Goal: Complete application form

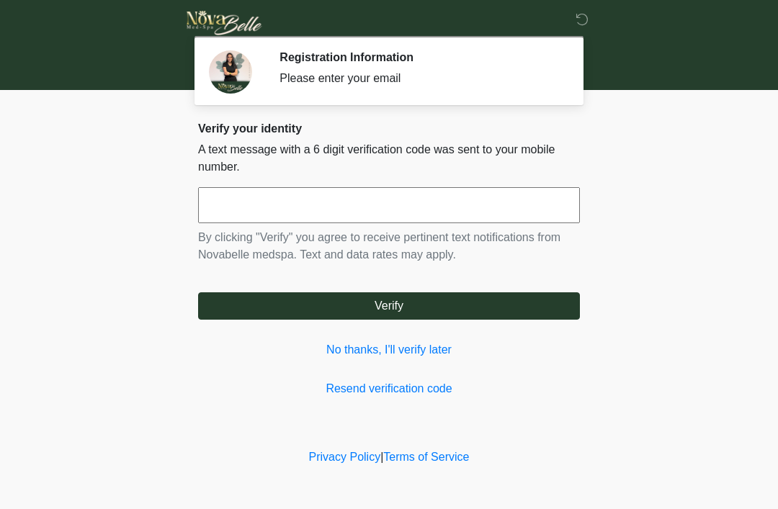
click at [400, 204] on input "text" at bounding box center [389, 205] width 382 height 36
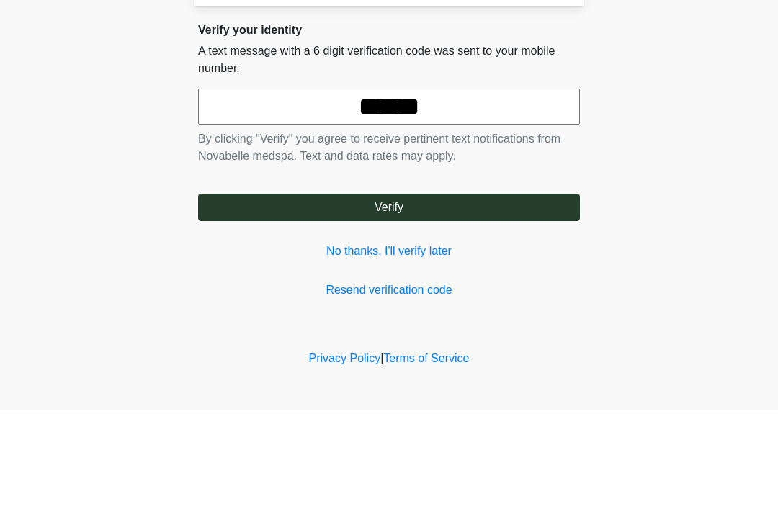
type input "******"
click at [394, 292] on button "Verify" at bounding box center [389, 305] width 382 height 27
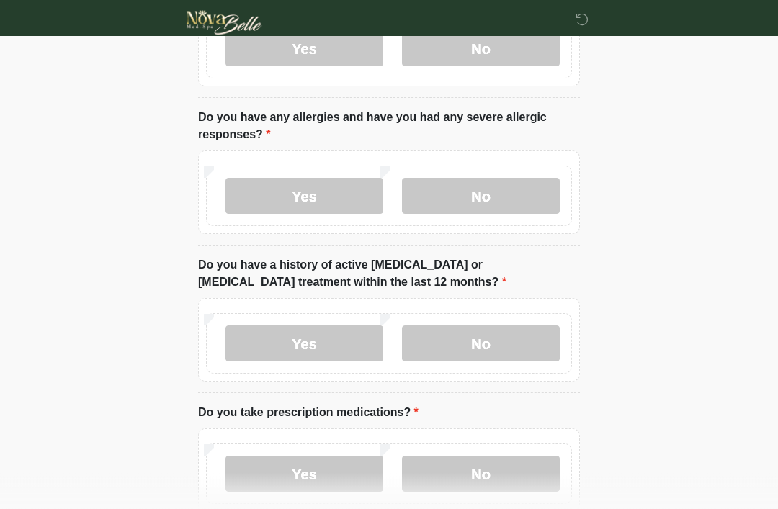
scroll to position [157, 0]
click at [493, 186] on label "No" at bounding box center [481, 196] width 158 height 36
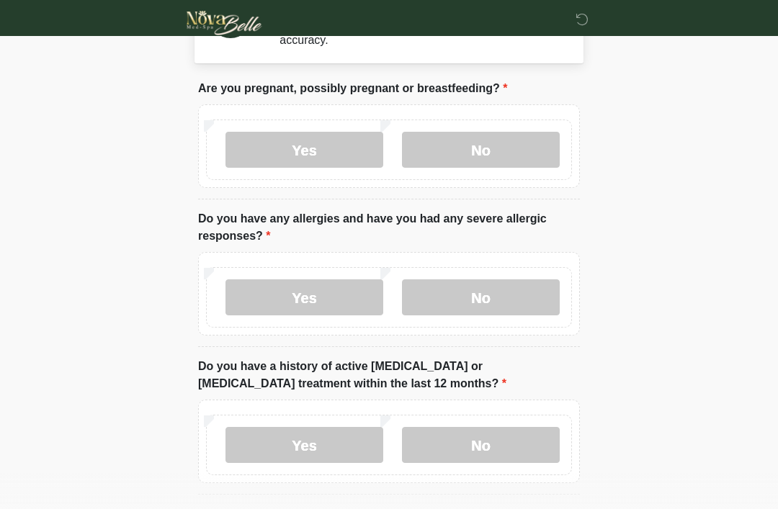
click at [517, 144] on label "No" at bounding box center [481, 150] width 158 height 36
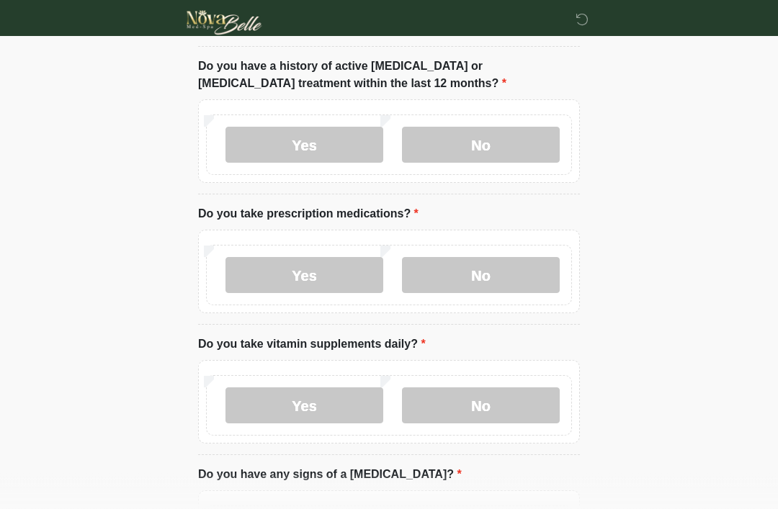
scroll to position [356, 0]
click at [493, 135] on label "No" at bounding box center [481, 145] width 158 height 36
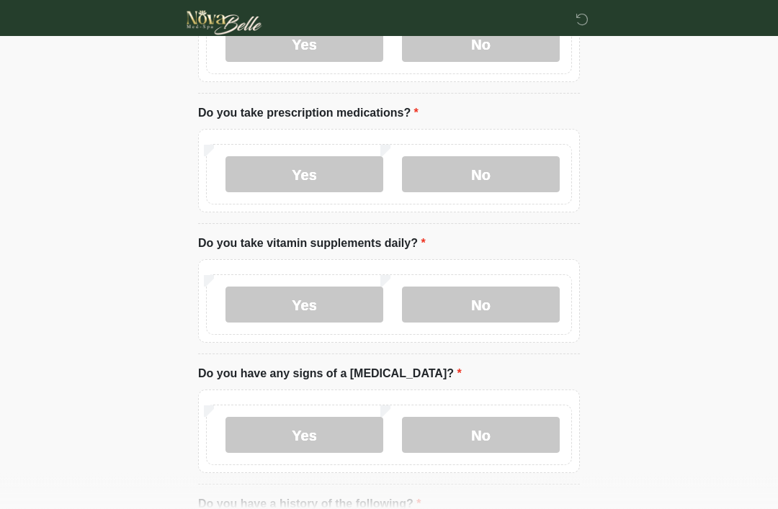
scroll to position [457, 0]
click at [496, 167] on label "No" at bounding box center [481, 174] width 158 height 36
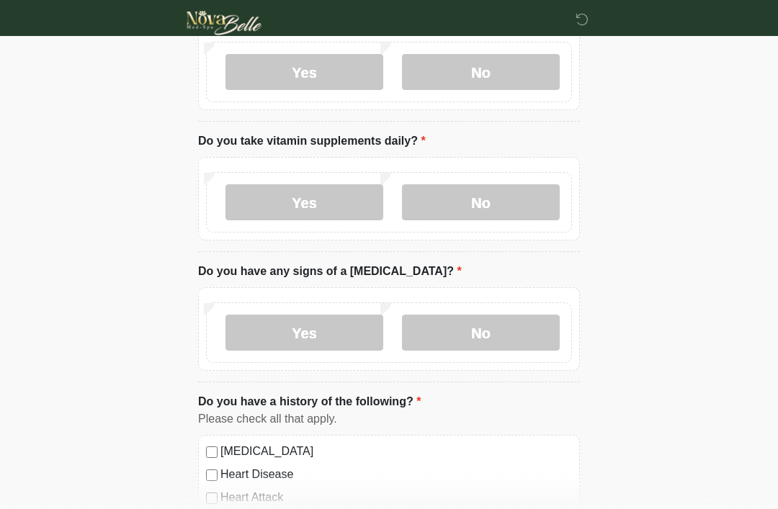
scroll to position [564, 0]
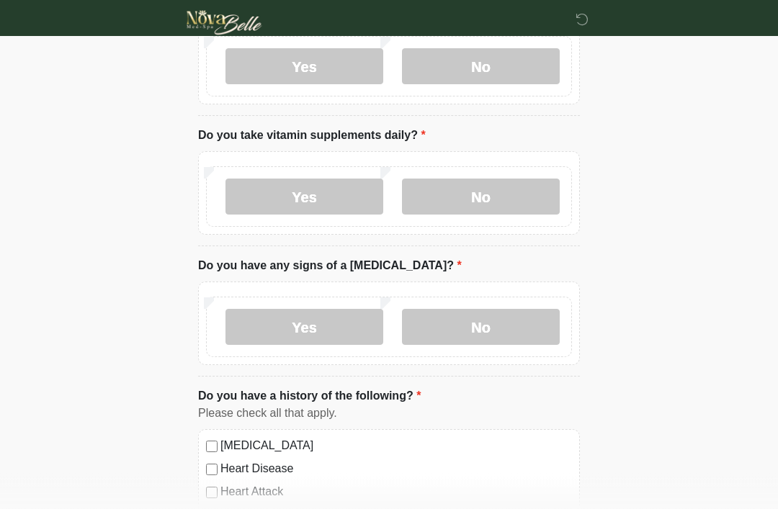
click at [499, 184] on label "No" at bounding box center [481, 197] width 158 height 36
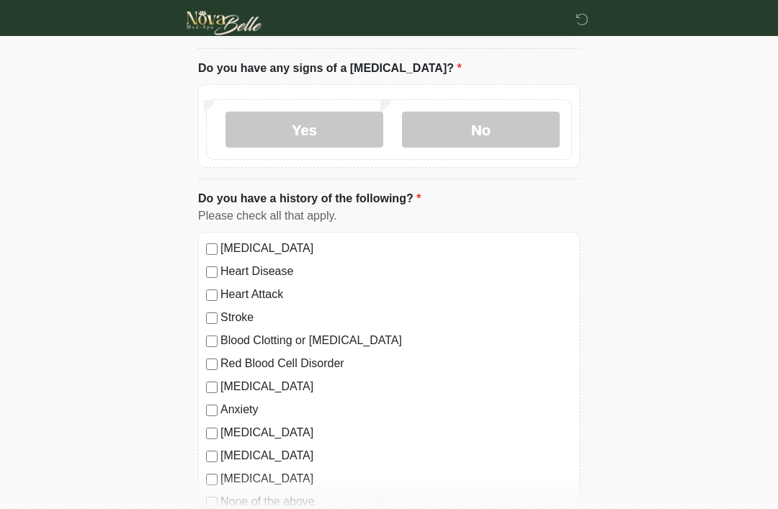
click at [490, 123] on label "No" at bounding box center [481, 130] width 158 height 36
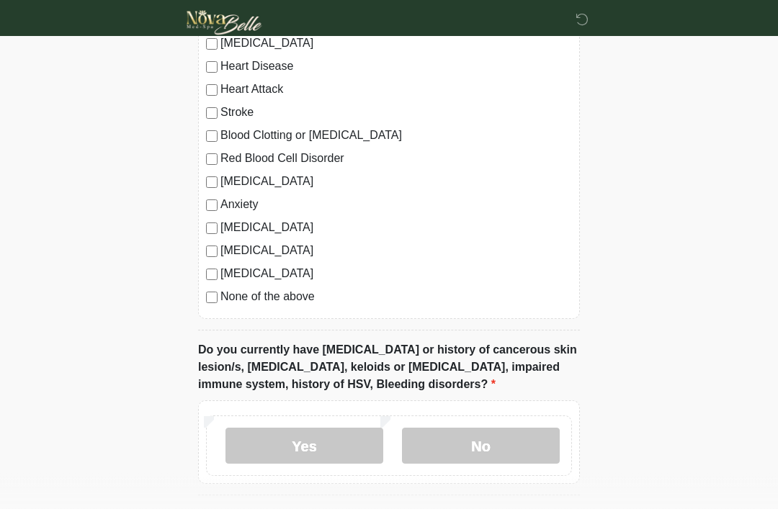
scroll to position [968, 0]
click at [222, 289] on label "None of the above" at bounding box center [396, 296] width 352 height 17
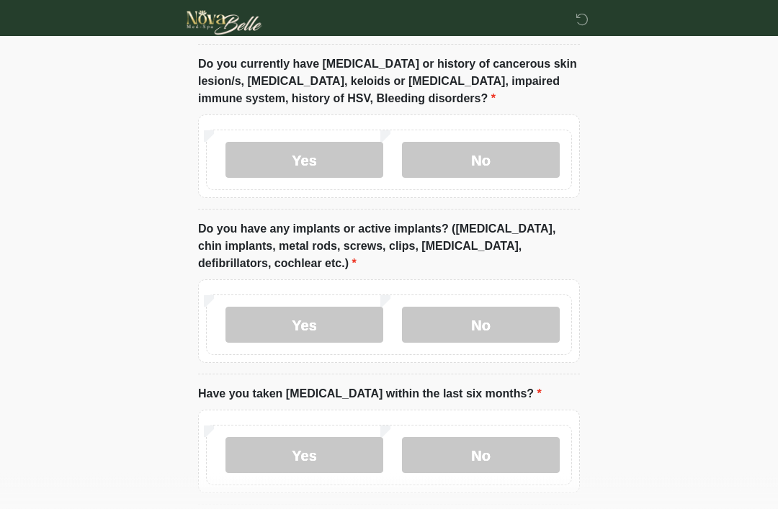
scroll to position [1253, 0]
click at [509, 159] on label "No" at bounding box center [481, 160] width 158 height 36
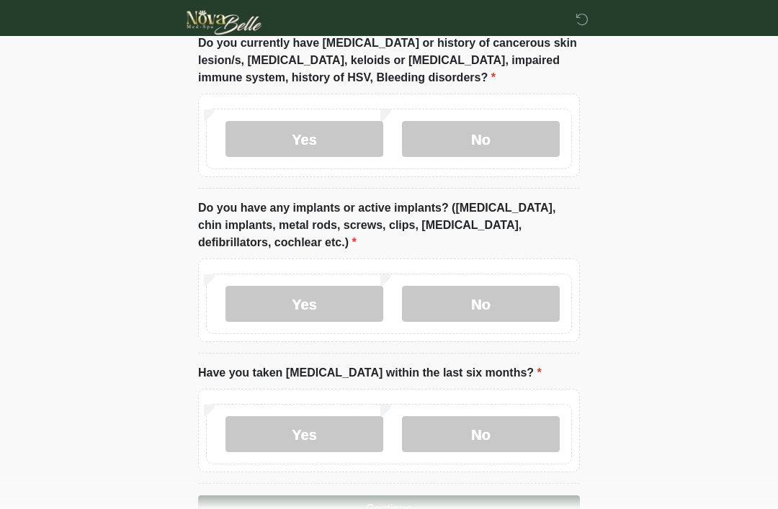
scroll to position [1316, 0]
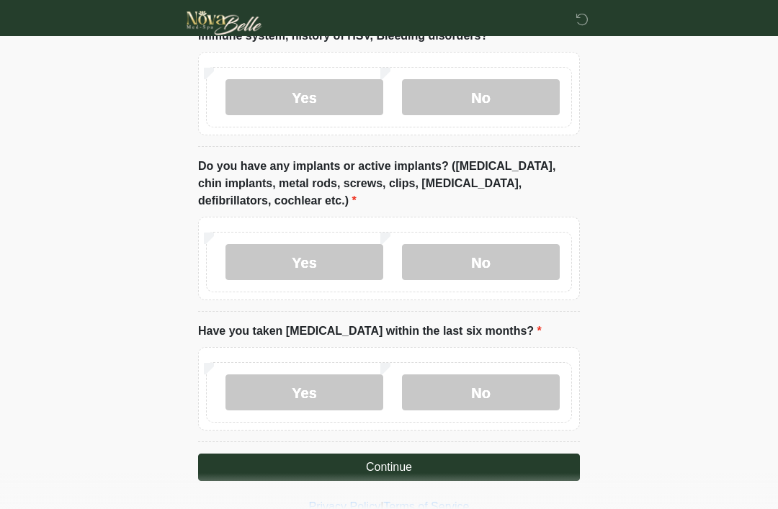
click at [508, 388] on label "No" at bounding box center [481, 393] width 158 height 36
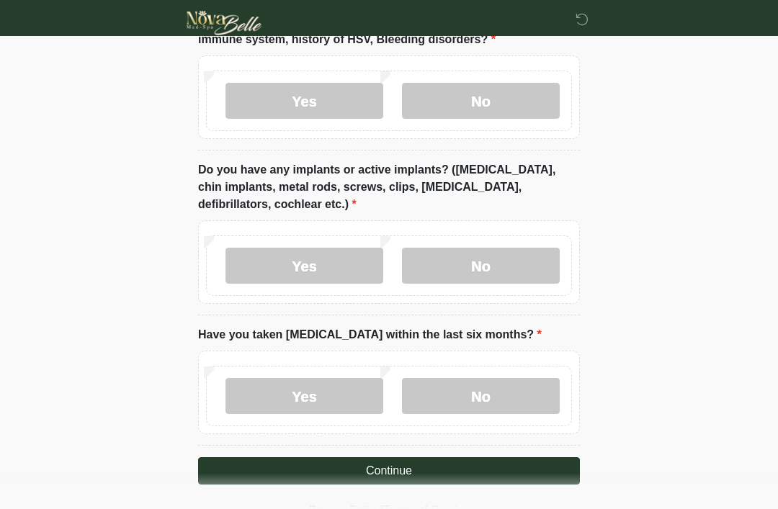
scroll to position [1315, 0]
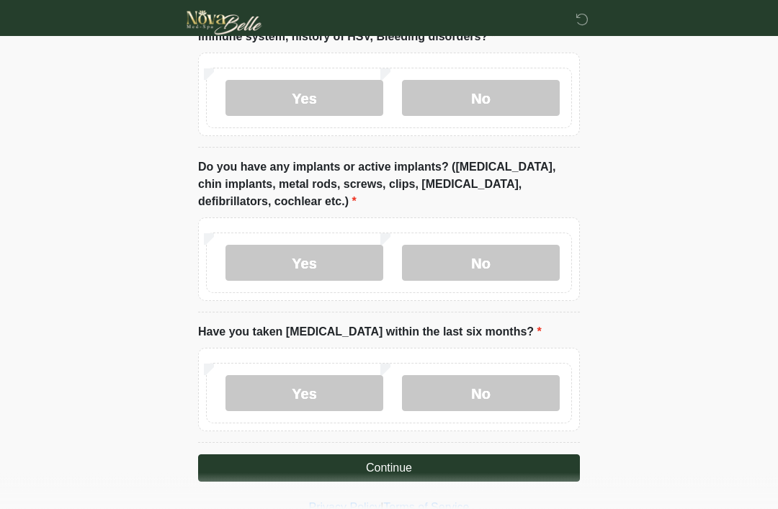
click at [508, 258] on label "No" at bounding box center [481, 264] width 158 height 36
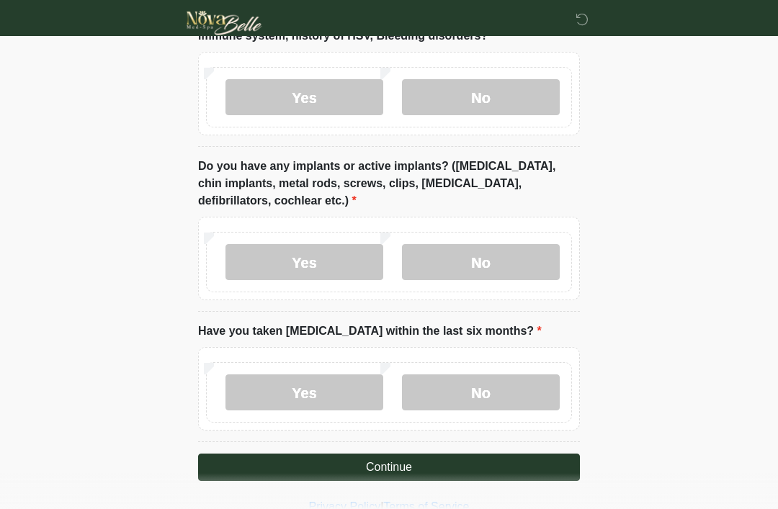
click at [430, 463] on button "Continue" at bounding box center [389, 467] width 382 height 27
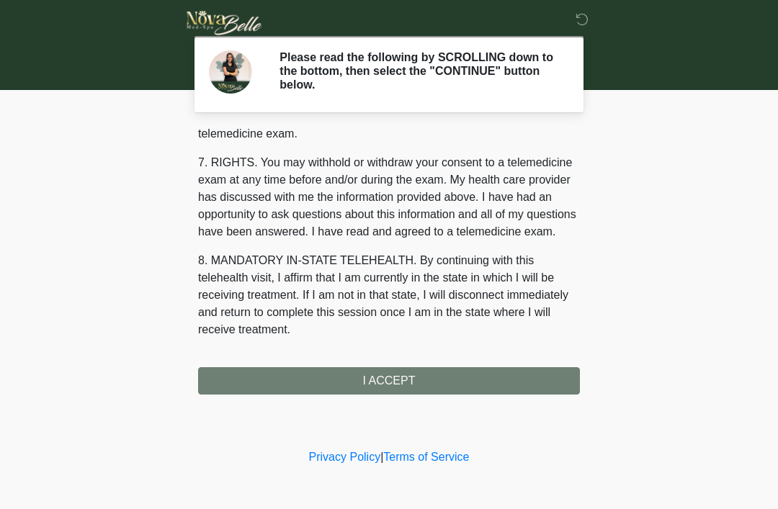
scroll to position [615, 0]
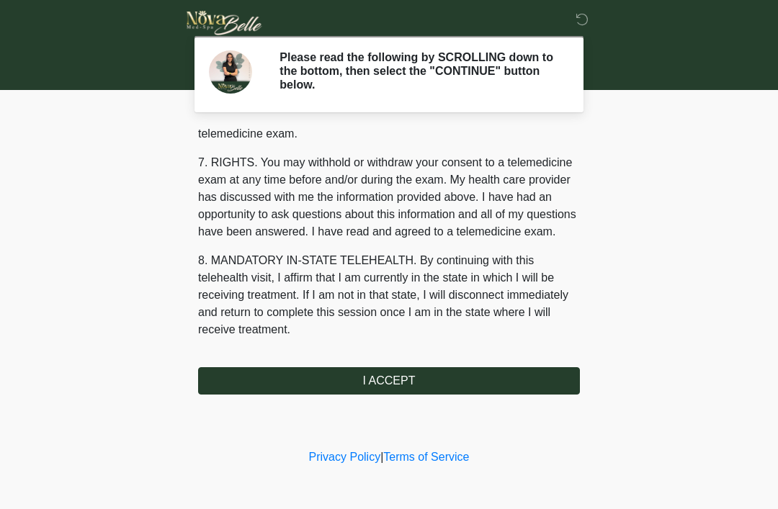
click at [431, 380] on button "I ACCEPT" at bounding box center [389, 380] width 382 height 27
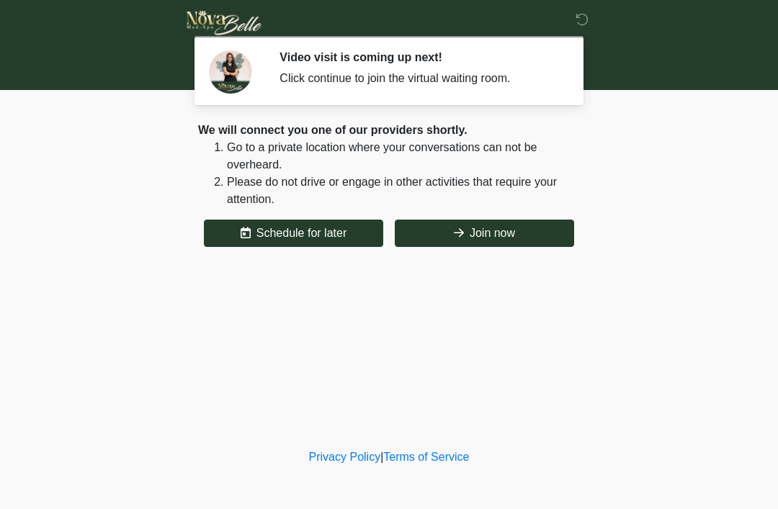
click at [532, 220] on button "Join now" at bounding box center [484, 233] width 179 height 27
